Goal: Information Seeking & Learning: Learn about a topic

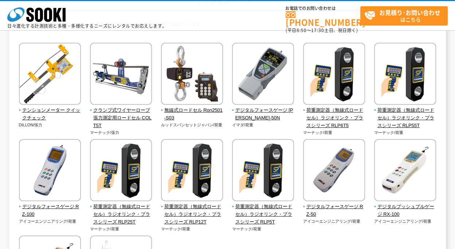
scroll to position [60, 0]
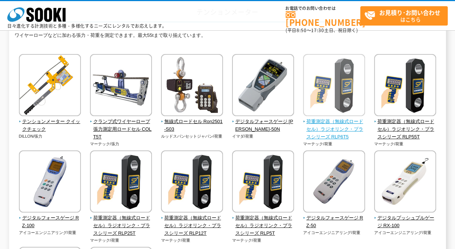
click at [328, 118] on span "荷重測定器（無線式ロードセル）ラジオリンク・プラスシリーズ RLP6T5" at bounding box center [334, 129] width 62 height 23
click at [338, 120] on span "荷重測定器（無線式ロードセル）ラジオリンク・プラスシリーズ RLP6T5" at bounding box center [334, 129] width 62 height 23
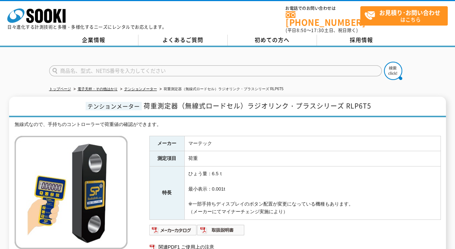
click at [392, 184] on td "ひょう量：6.5ｔ 最小表示：0.001t ※一部手持ちディスプレイのボタン配置が変更になっている機種もあります。 （メーカーにてマイナーチェンジ実施により）" at bounding box center [312, 192] width 256 height 53
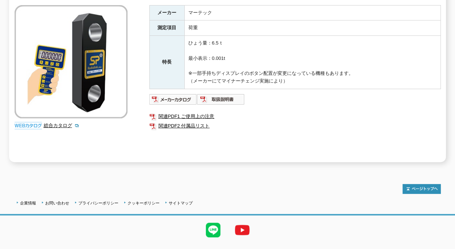
scroll to position [142, 0]
